Goal: Task Accomplishment & Management: Use online tool/utility

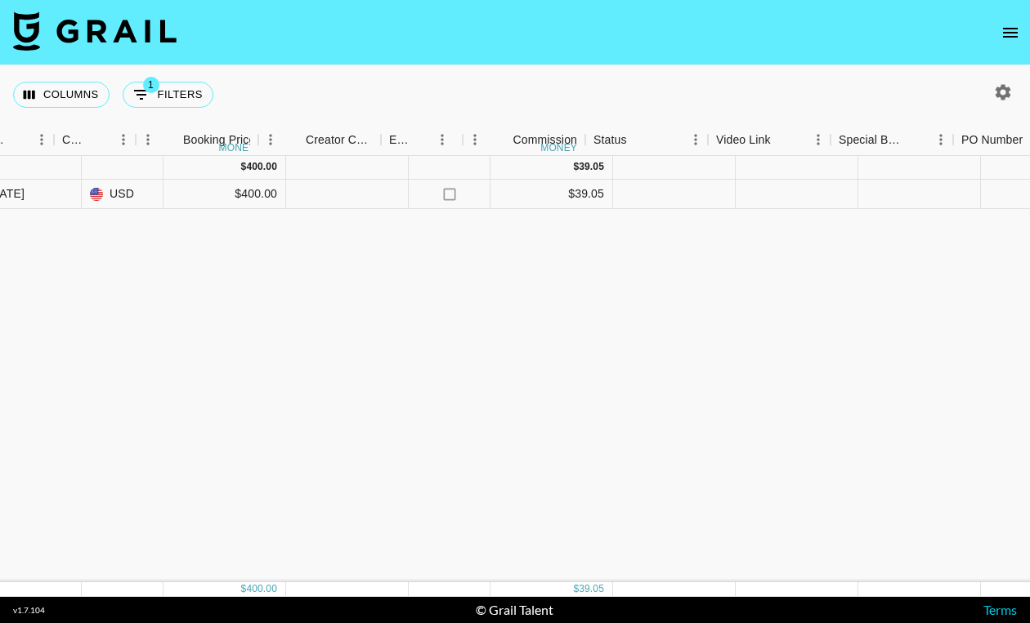
scroll to position [0, 1275]
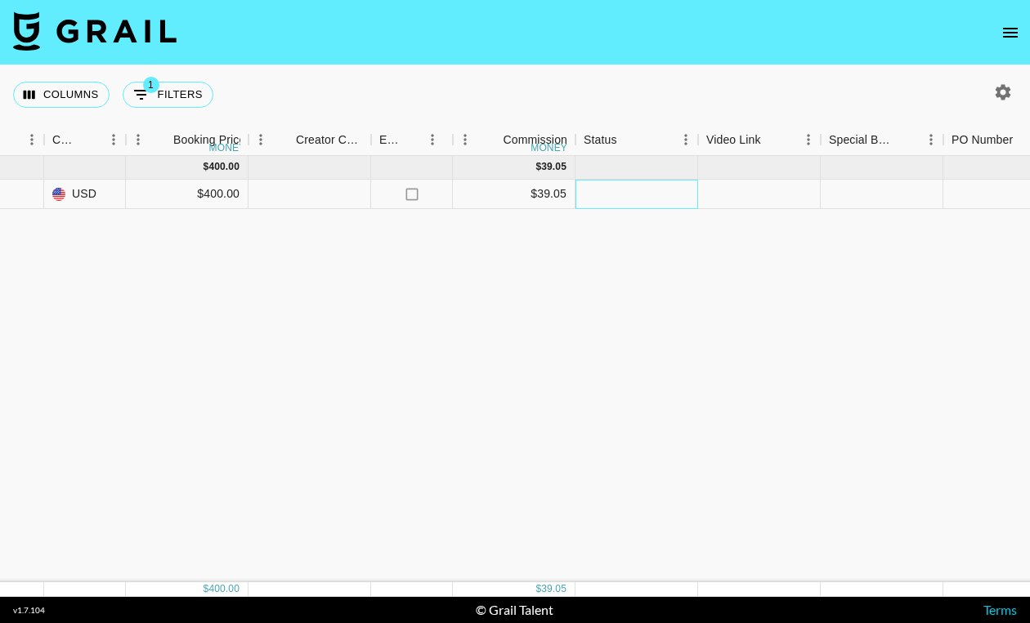
click at [658, 193] on div at bounding box center [636, 194] width 123 height 29
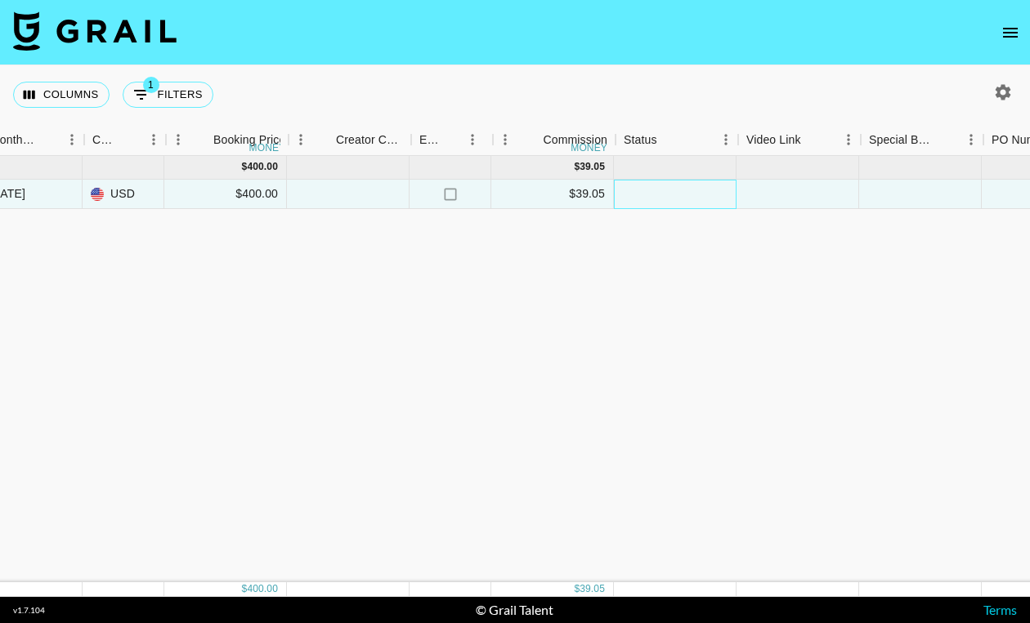
scroll to position [0, 1238]
click at [805, 194] on div at bounding box center [796, 194] width 123 height 29
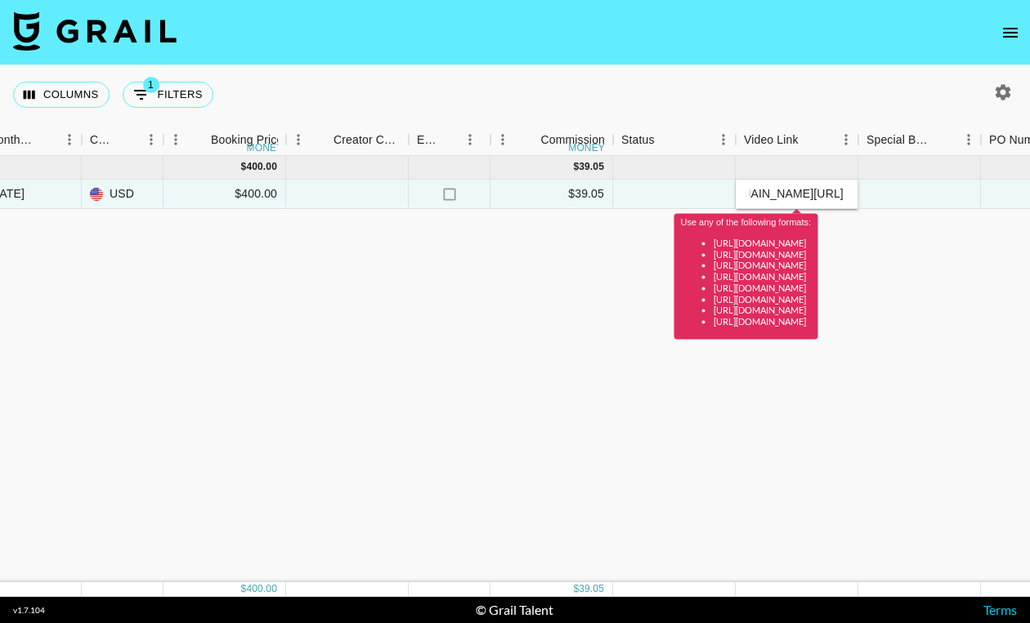
scroll to position [0, 0]
drag, startPoint x: 788, startPoint y: 195, endPoint x: 681, endPoint y: 191, distance: 106.3
click at [681, 191] on div "vKSKuS3YUI1DzvDIKWo0 recn73lxGb0Nrfh8Y yonysabo adam.daigle@grail-talent.com St…" at bounding box center [333, 194] width 3142 height 29
click at [754, 192] on input "vhttps://www.tiktok.com/@yonysabo/video/7555285398897839415?is_from_webapp=1&se…" at bounding box center [796, 193] width 120 height 13
type input "[URL][DOMAIN_NAME]"
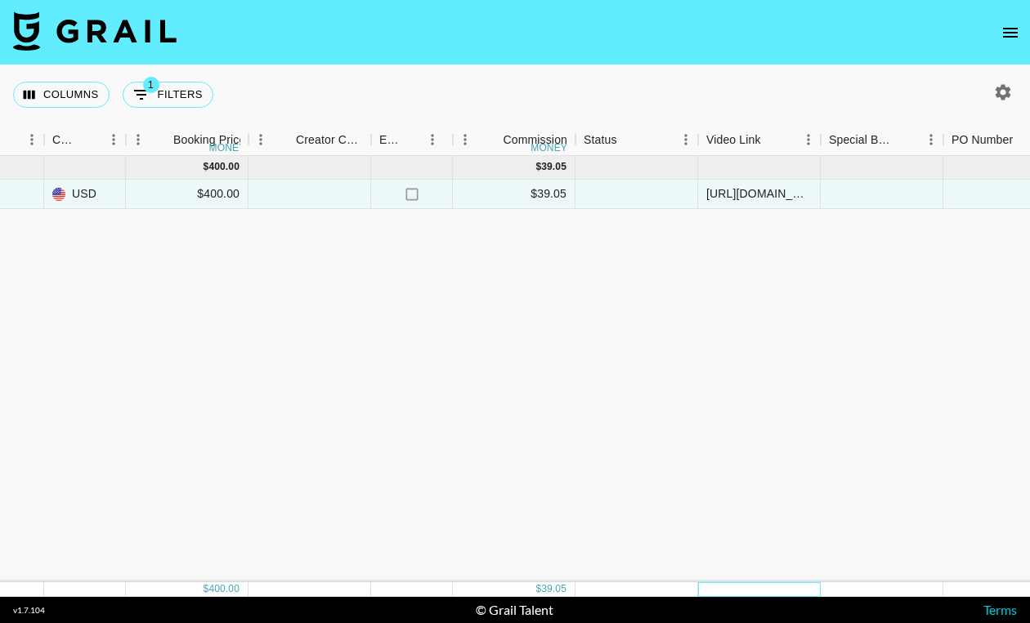
scroll to position [0, 1279]
click at [639, 194] on div at bounding box center [633, 194] width 123 height 29
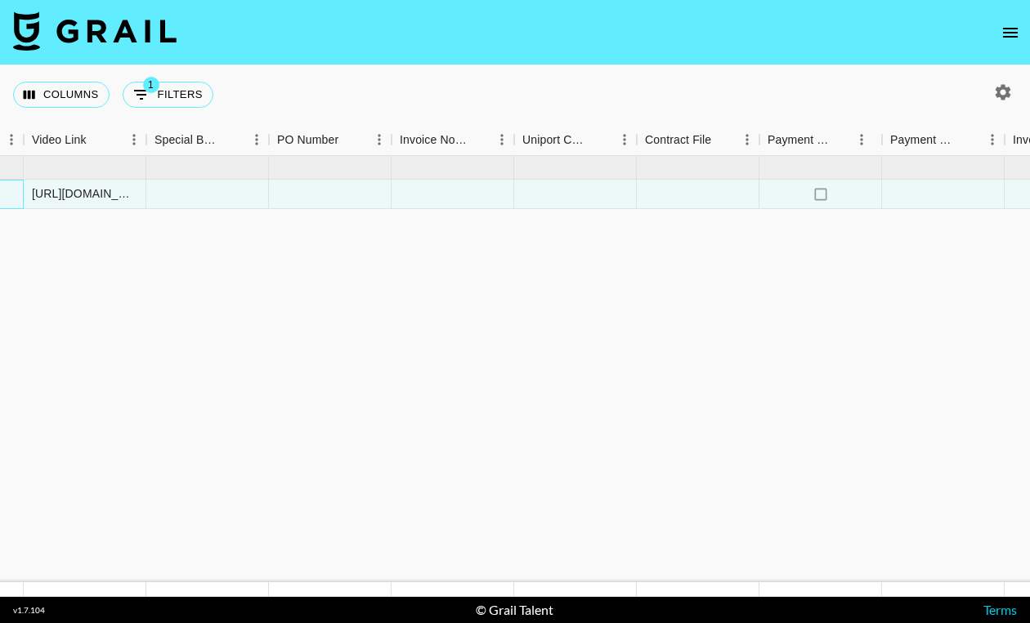
scroll to position [0, 2112]
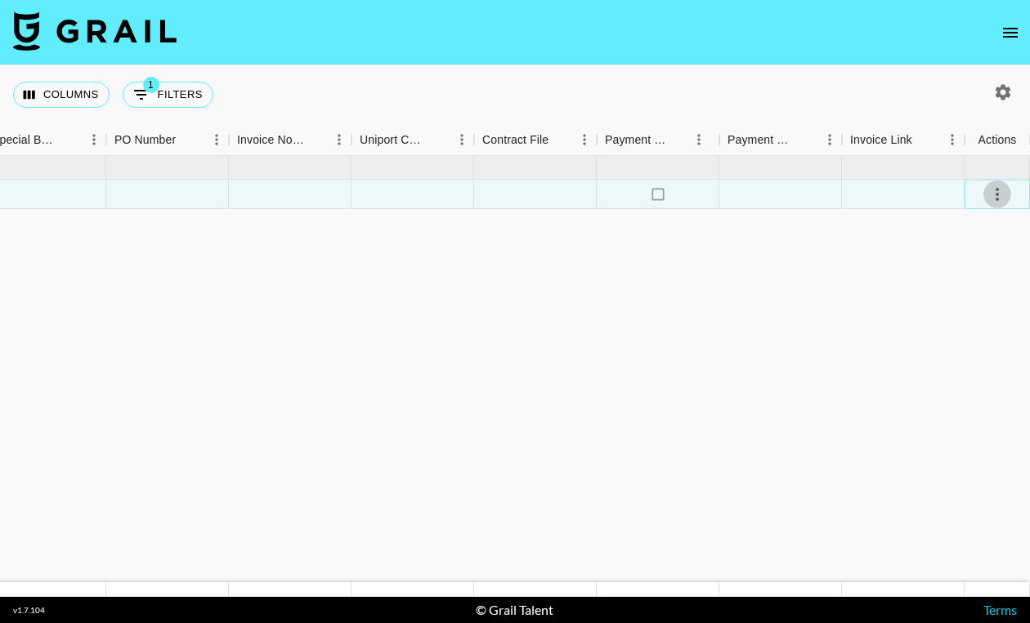
click at [999, 204] on button "select merge strategy" at bounding box center [997, 195] width 28 height 28
click at [980, 348] on div "Approve" at bounding box center [961, 347] width 50 height 20
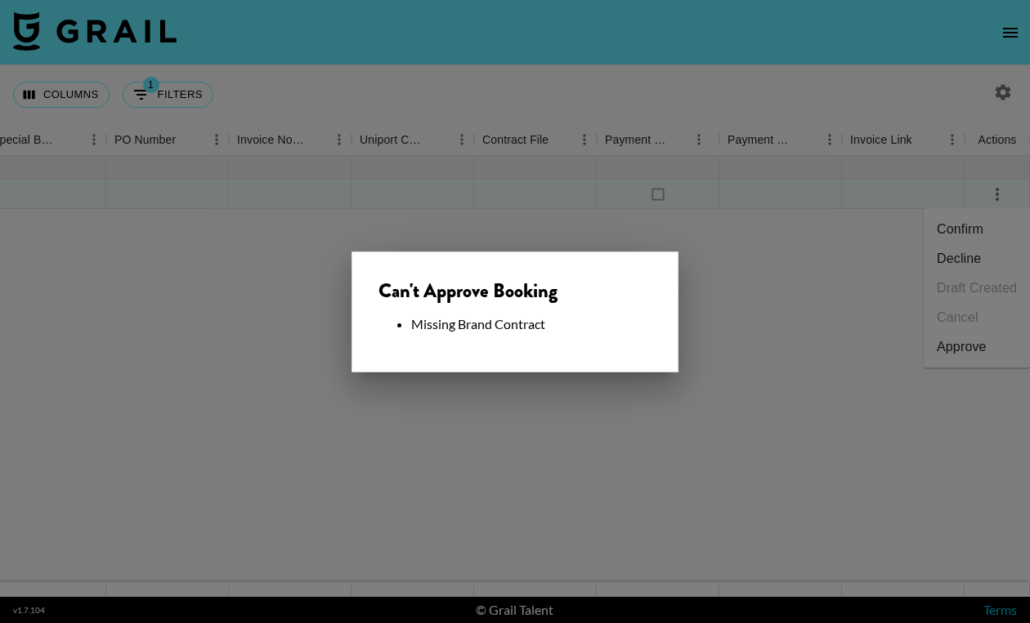
click at [476, 316] on li "Missing Brand Contract" at bounding box center [531, 324] width 240 height 16
click at [690, 296] on div at bounding box center [515, 311] width 1030 height 623
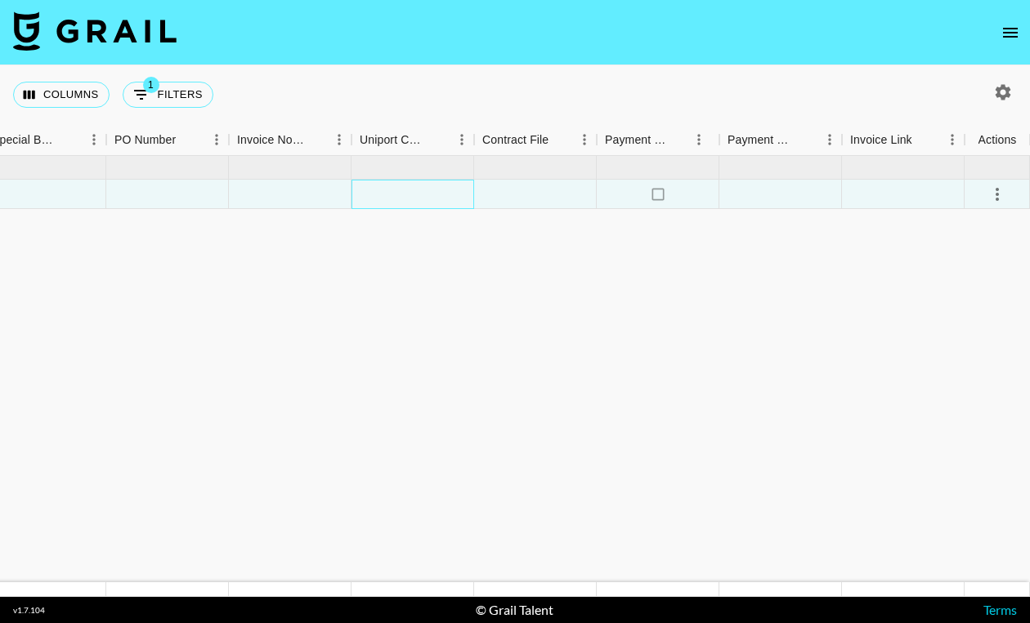
click at [443, 191] on div at bounding box center [412, 194] width 123 height 29
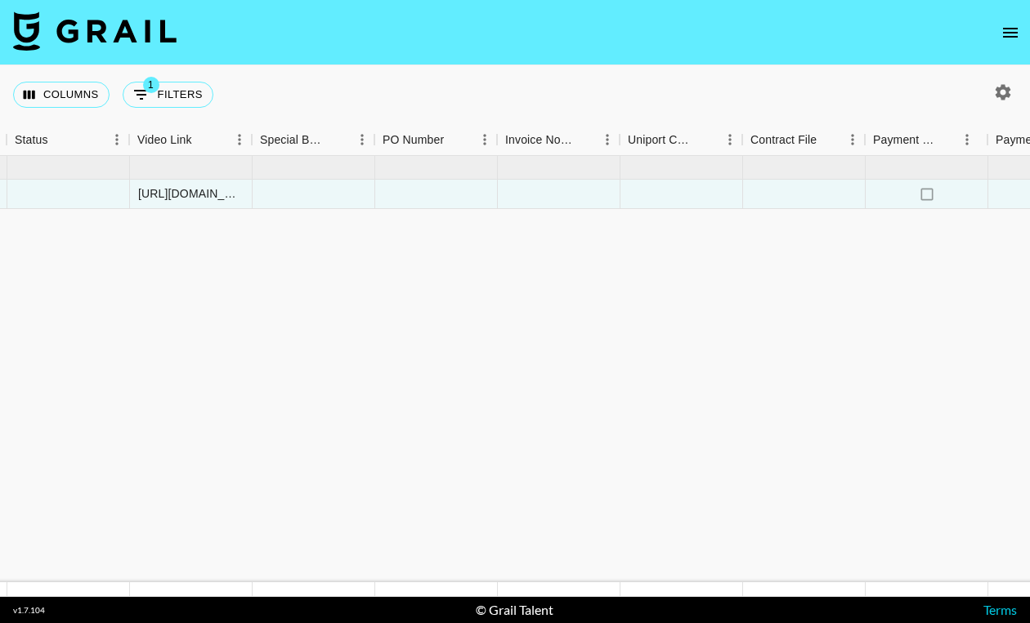
scroll to position [0, 1844]
click at [789, 196] on div at bounding box center [803, 194] width 123 height 29
click at [792, 199] on div at bounding box center [803, 194] width 123 height 29
click at [787, 192] on div at bounding box center [803, 194] width 123 height 29
click at [786, 194] on div at bounding box center [803, 194] width 123 height 29
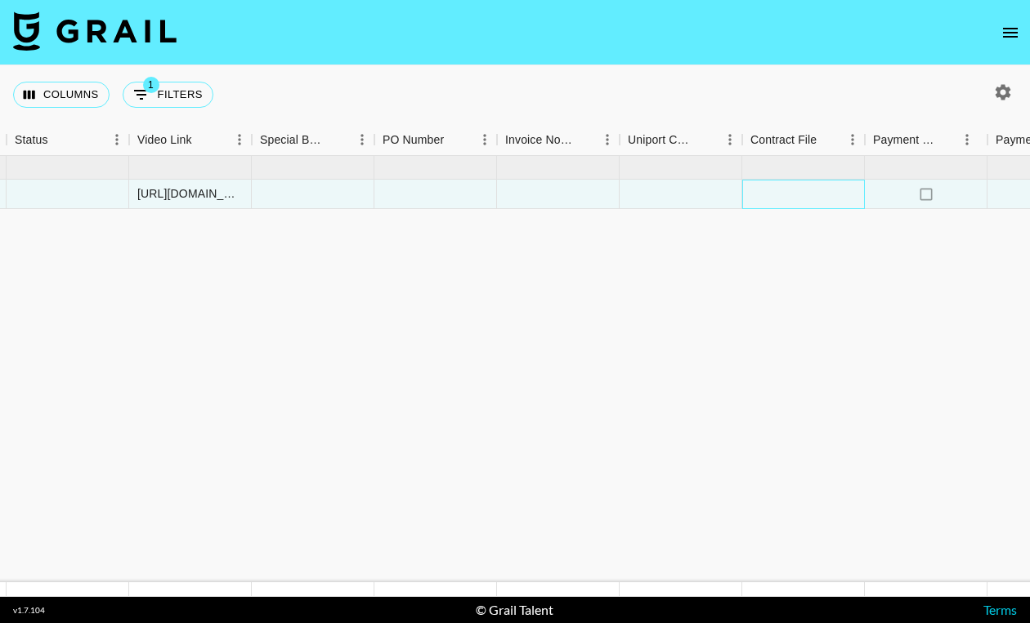
click at [786, 194] on div at bounding box center [803, 194] width 123 height 29
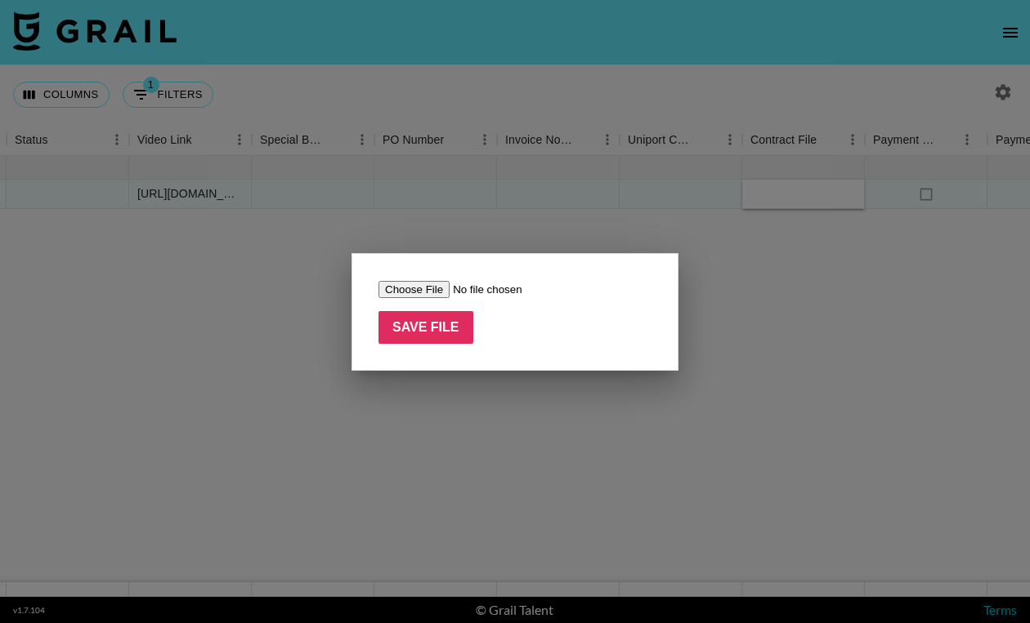
click at [409, 288] on input "file" at bounding box center [481, 289] width 207 height 17
type input "C:\fakepath\Complete_with_Docusign_Zoned_-_Jack-in-the-B (1).pdf"
click at [421, 331] on input "Save File" at bounding box center [425, 327] width 95 height 33
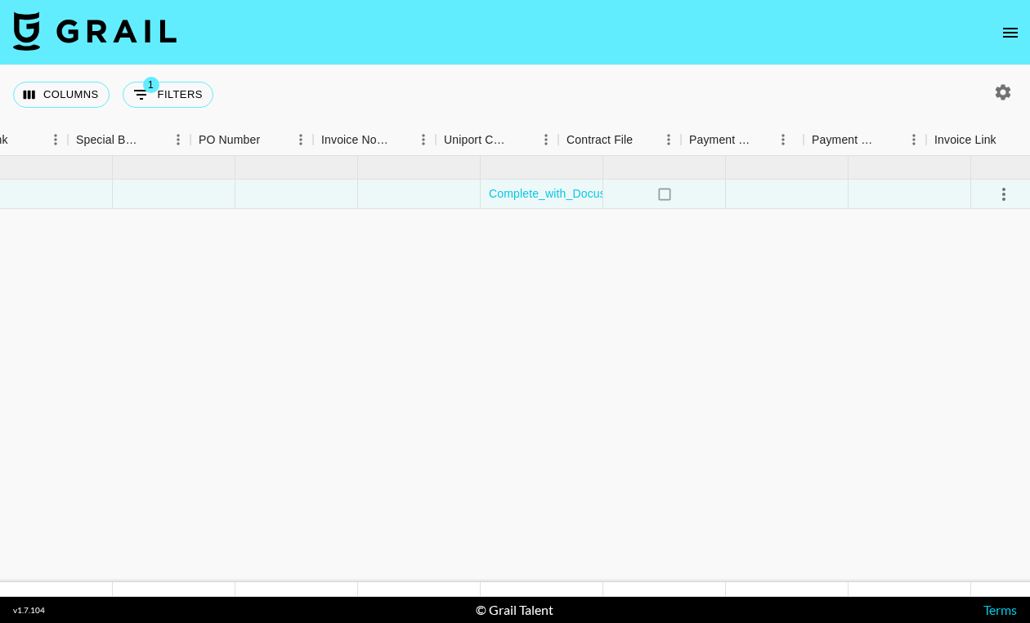
scroll to position [0, 2112]
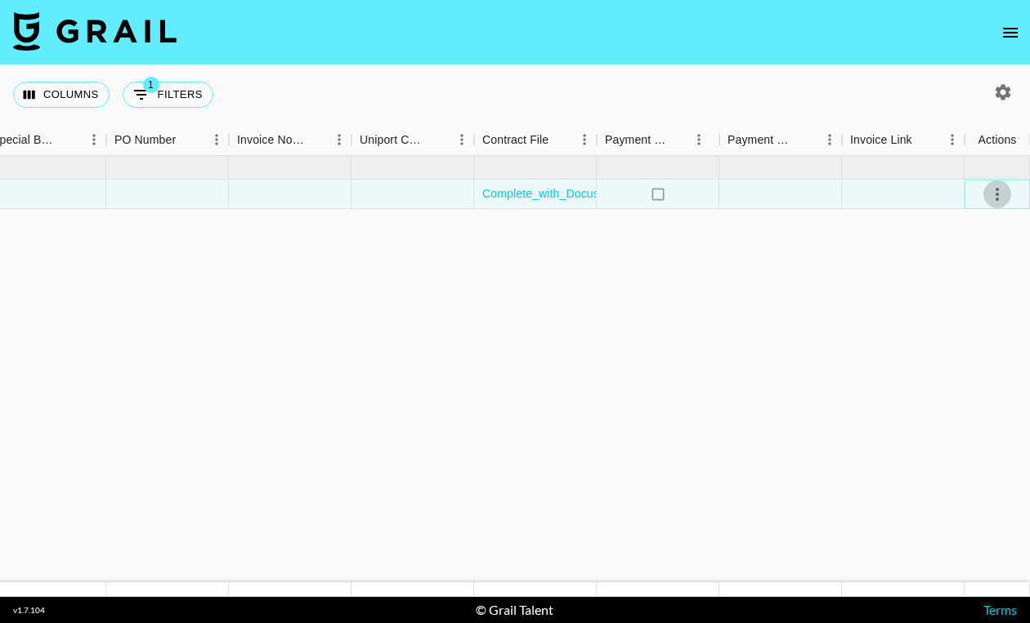
click at [999, 202] on icon "select merge strategy" at bounding box center [997, 195] width 20 height 20
click at [981, 349] on div "Approve" at bounding box center [961, 347] width 50 height 20
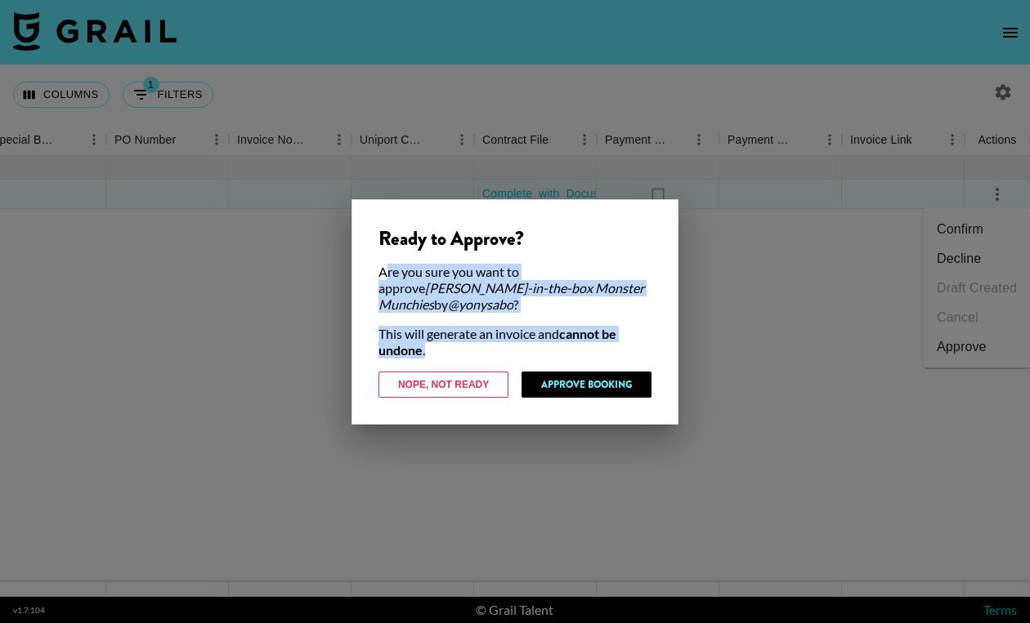
drag, startPoint x: 385, startPoint y: 279, endPoint x: 626, endPoint y: 350, distance: 251.1
click at [625, 349] on div "Ready to Approve? Are you sure you want to approve Jack-in-the-box Monster Munc…" at bounding box center [514, 312] width 327 height 226
click at [574, 377] on button "Approve Booking" at bounding box center [586, 385] width 130 height 26
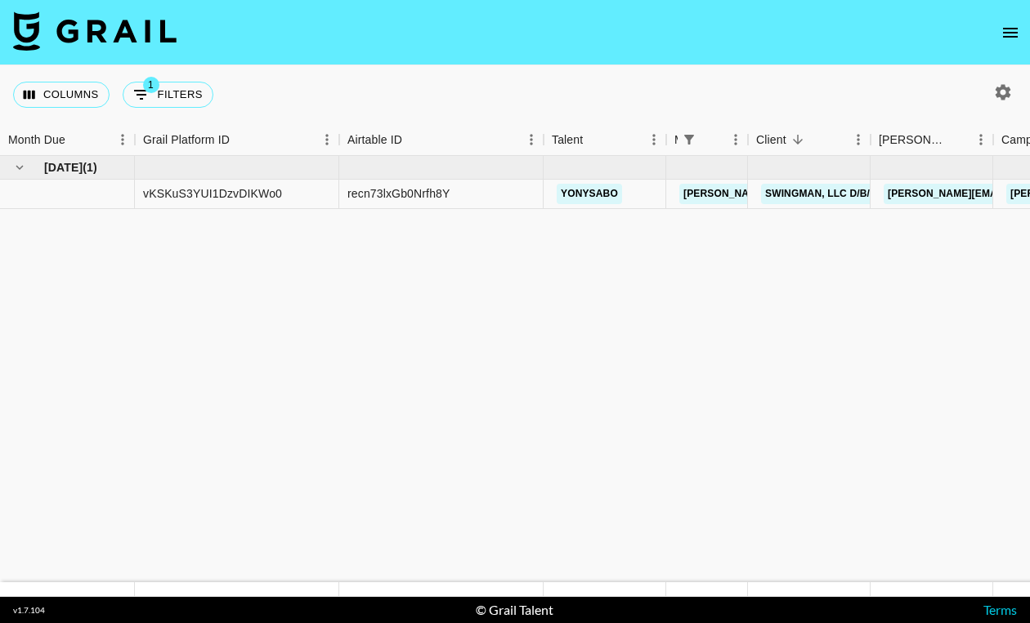
click at [1006, 34] on icon "open drawer" at bounding box center [1010, 33] width 20 height 20
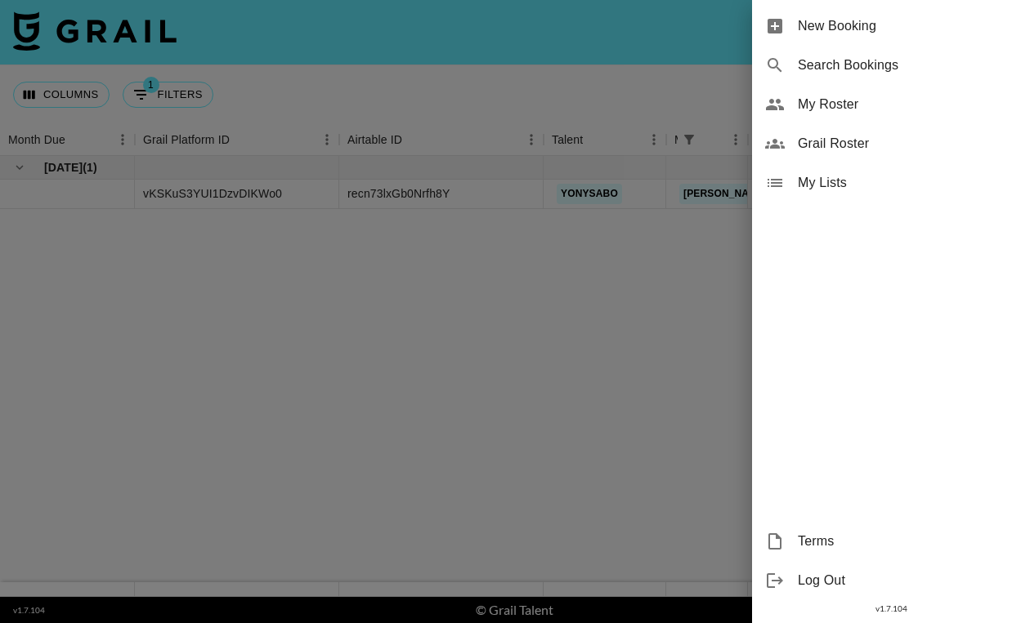
click at [824, 112] on span "My Roster" at bounding box center [906, 105] width 219 height 20
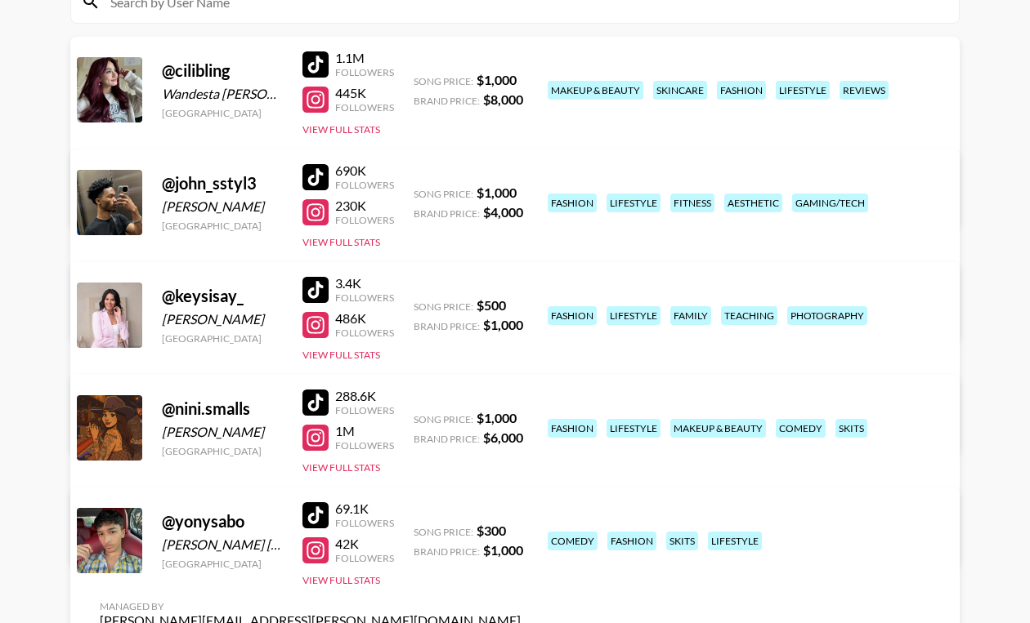
scroll to position [210, 0]
